Goal: Ask a question

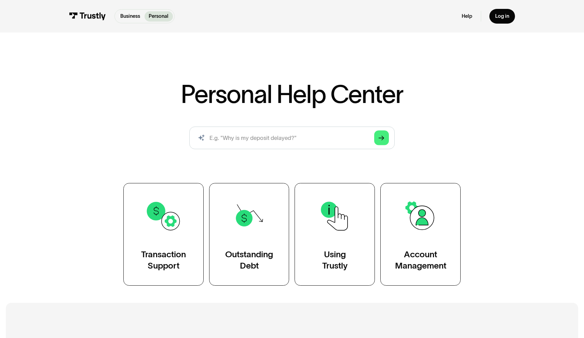
scroll to position [130, 0]
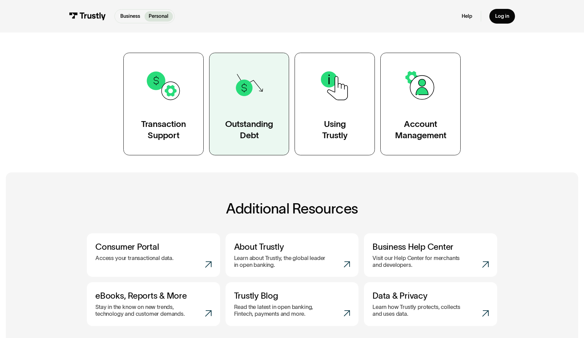
click at [244, 126] on div "Outstanding Debt" at bounding box center [249, 129] width 48 height 23
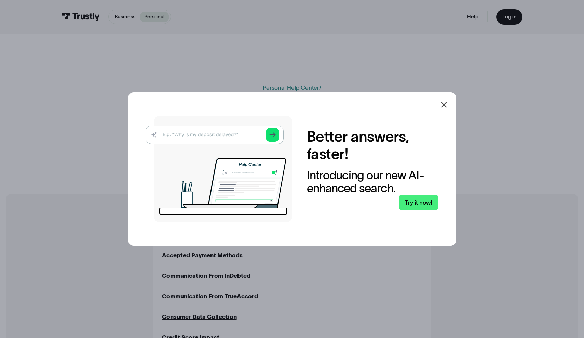
scroll to position [41, 0]
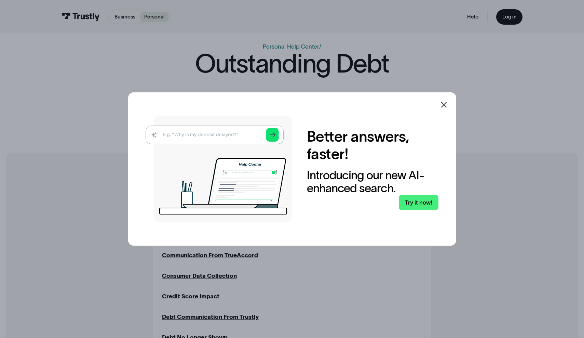
click at [448, 105] on icon at bounding box center [444, 104] width 8 height 8
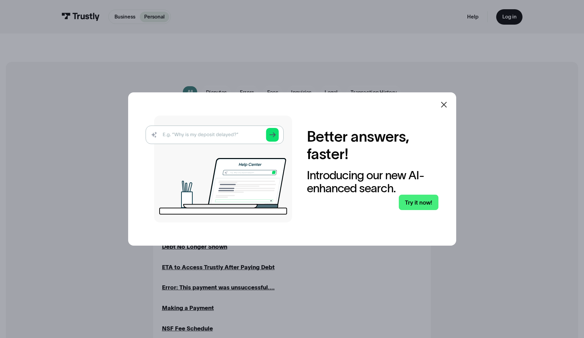
click at [447, 106] on icon at bounding box center [444, 104] width 6 height 6
click at [447, 105] on icon at bounding box center [444, 104] width 8 height 8
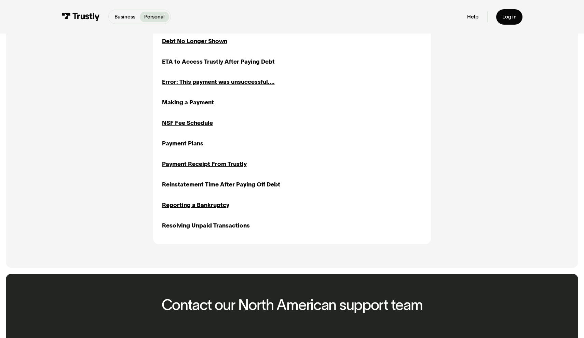
scroll to position [419, 0]
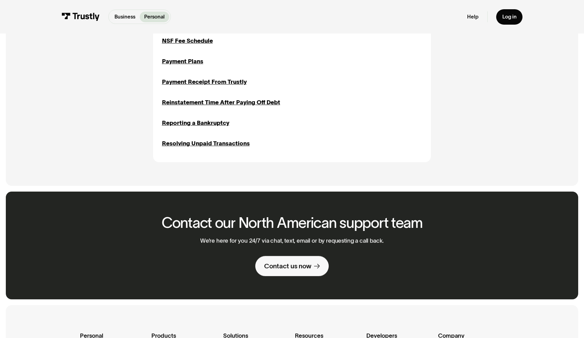
click at [310, 261] on div "Contact us now" at bounding box center [287, 265] width 47 height 9
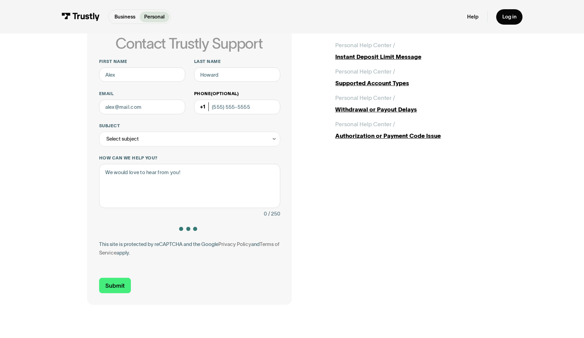
scroll to position [41, 0]
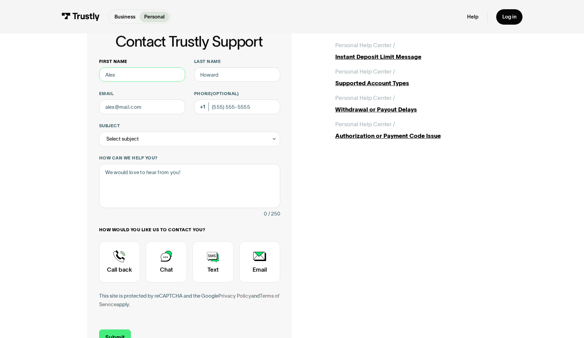
click at [153, 79] on input "First name" at bounding box center [142, 74] width 86 height 15
type input "Joshua"
type input "Embry"
type input "jembry3@gmail.com"
type input "(469) 583-7316"
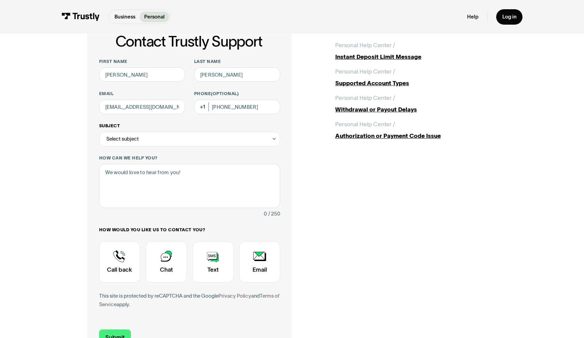
click at [169, 140] on div "Select subject" at bounding box center [189, 139] width 181 height 15
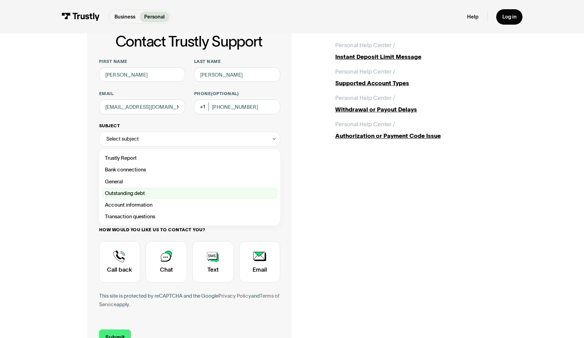
click at [127, 190] on div "Contact Trustly Support" at bounding box center [190, 193] width 176 height 12
type input "**********"
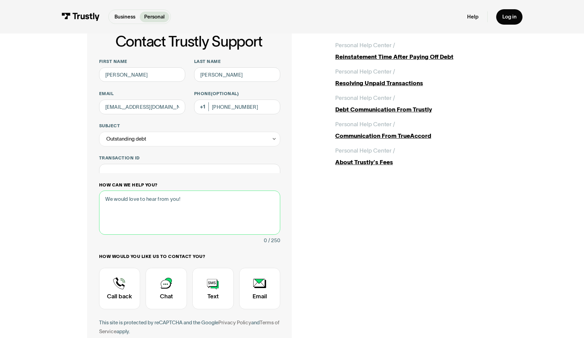
click at [139, 193] on div "How can we help you? 0 / 250" at bounding box center [189, 213] width 181 height 63
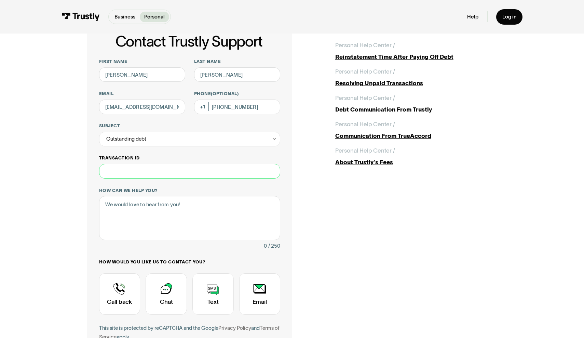
click at [138, 174] on input "Transaction ID" at bounding box center [189, 171] width 181 height 15
type input "*******"
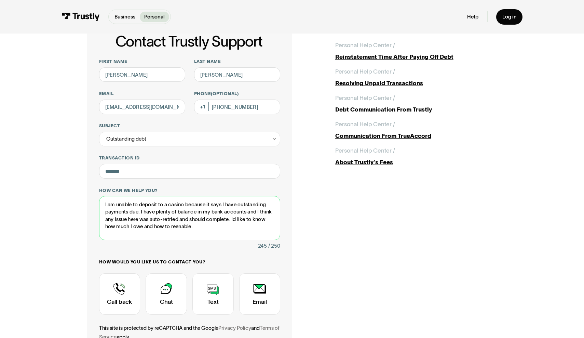
scroll to position [123, 0]
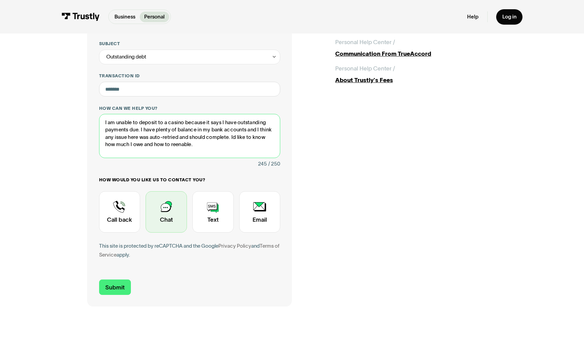
type textarea "I am unable to deposit to a casino because it says I have outstanding payments …"
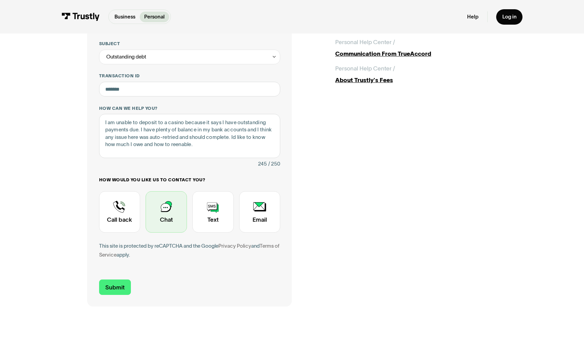
click at [164, 215] on div "Contact Trustly Support" at bounding box center [166, 211] width 41 height 41
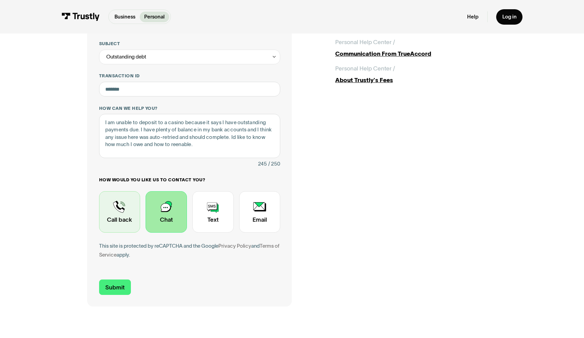
click at [122, 215] on div "Contact Trustly Support" at bounding box center [119, 211] width 41 height 41
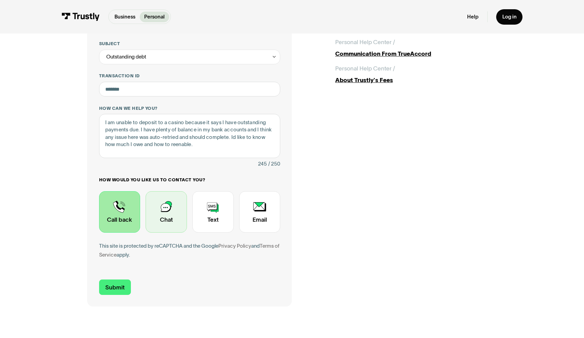
click at [177, 217] on div "Contact Trustly Support" at bounding box center [166, 211] width 41 height 41
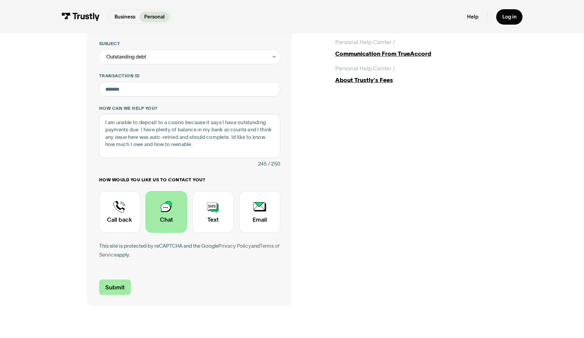
click at [113, 289] on input "Submit" at bounding box center [115, 286] width 32 height 15
type input "+14695837316"
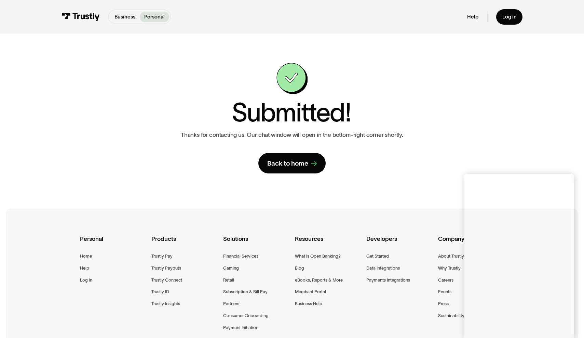
scroll to position [101, 0]
